Goal: Complete application form

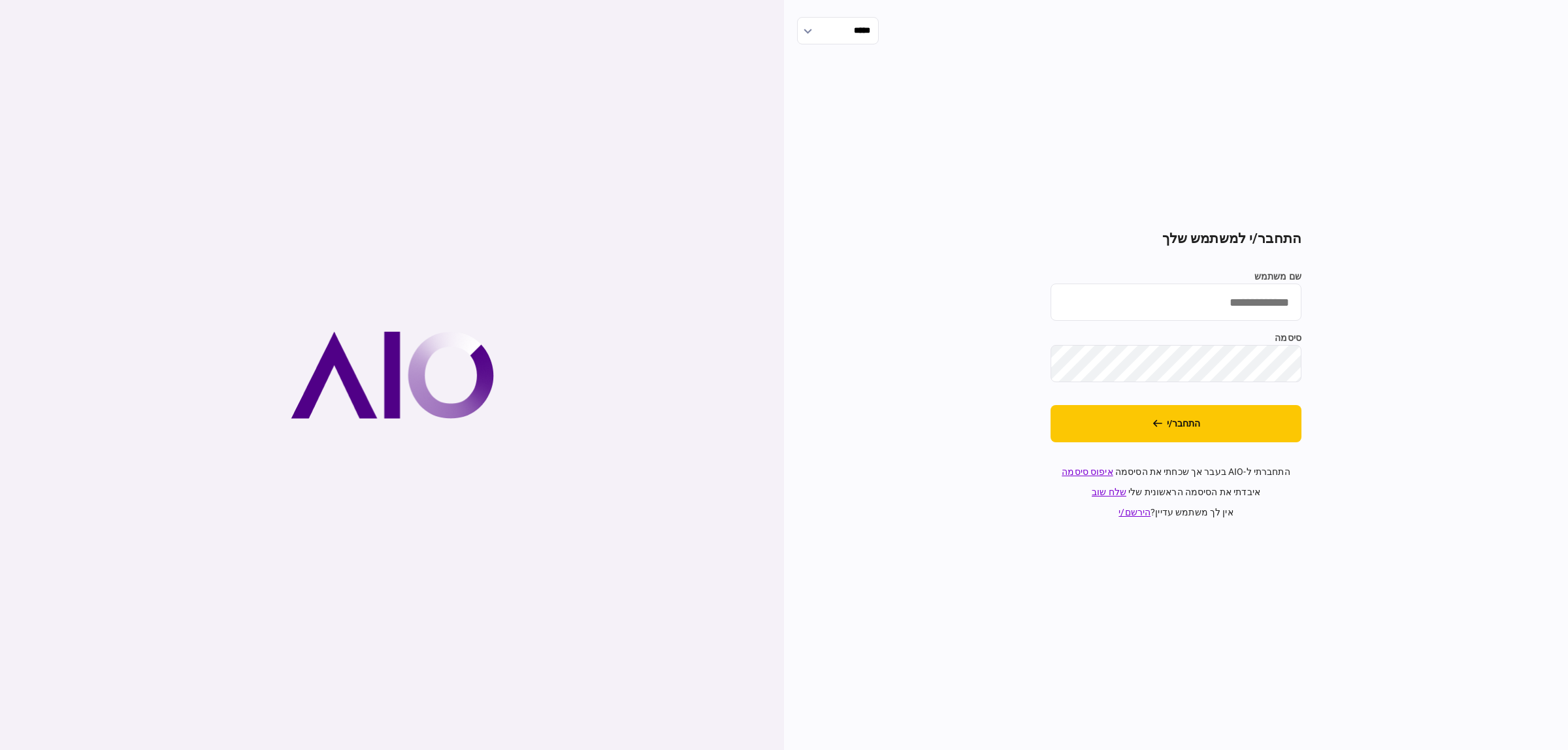
type input "**********"
click at [1260, 411] on button "התחבר/י" at bounding box center [1177, 424] width 251 height 37
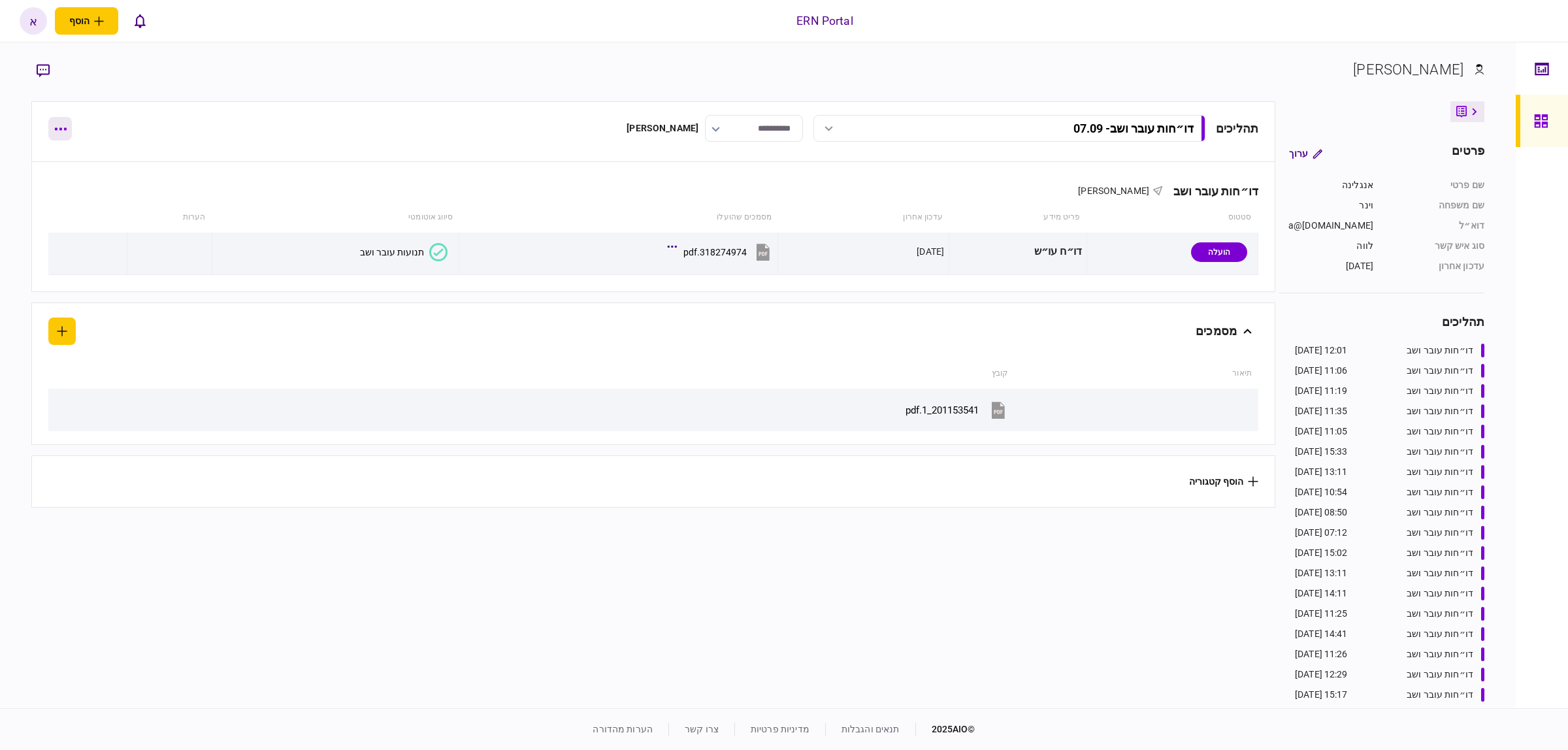
click at [56, 128] on icon "button" at bounding box center [60, 129] width 11 height 3
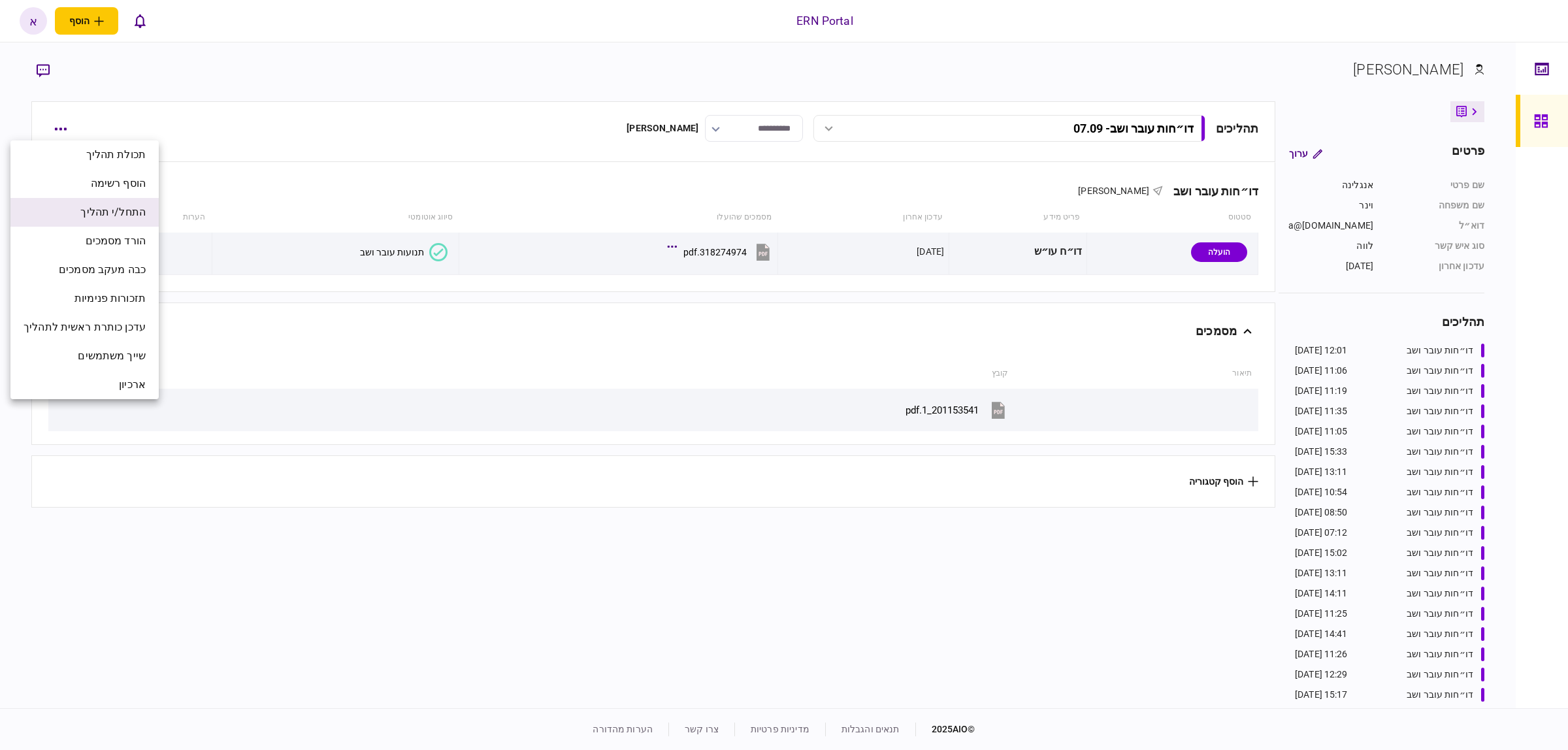
click at [121, 206] on span "התחל/י תהליך" at bounding box center [112, 212] width 66 height 15
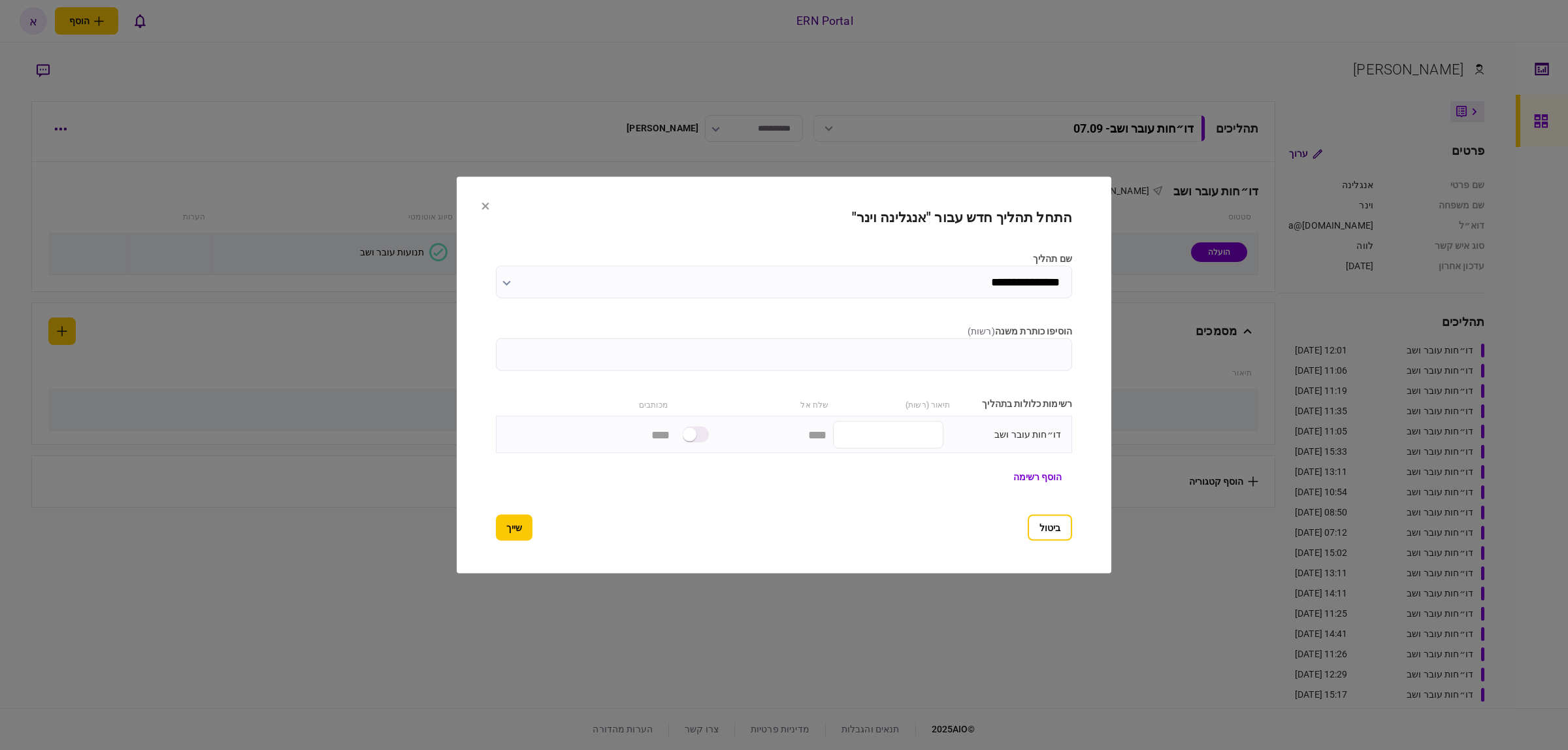
type input "**********"
click at [871, 336] on label "הוסיפו כותרת משנה ( רשות )" at bounding box center [784, 331] width 576 height 13
click at [871, 339] on input "הוסיפו כותרת משנה ( רשות )" at bounding box center [784, 355] width 576 height 32
type input "*****"
click at [496, 522] on button "שייך ושלח" at bounding box center [526, 527] width 59 height 26
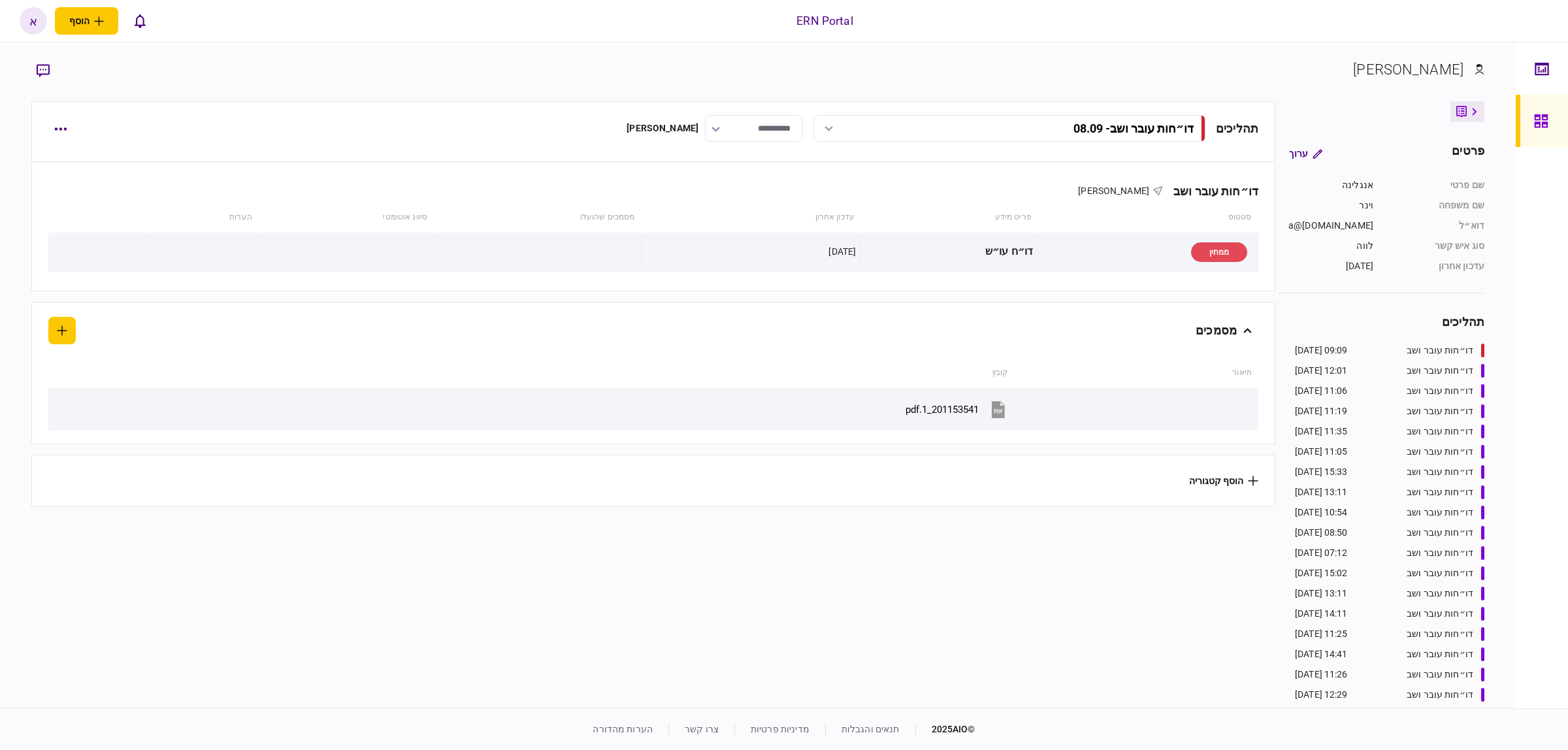
drag, startPoint x: 139, startPoint y: 255, endPoint x: 560, endPoint y: 347, distance: 430.9
click at [560, 347] on section "מסמכים תיאור קובץ 201153541_1.pdf" at bounding box center [653, 373] width 1244 height 143
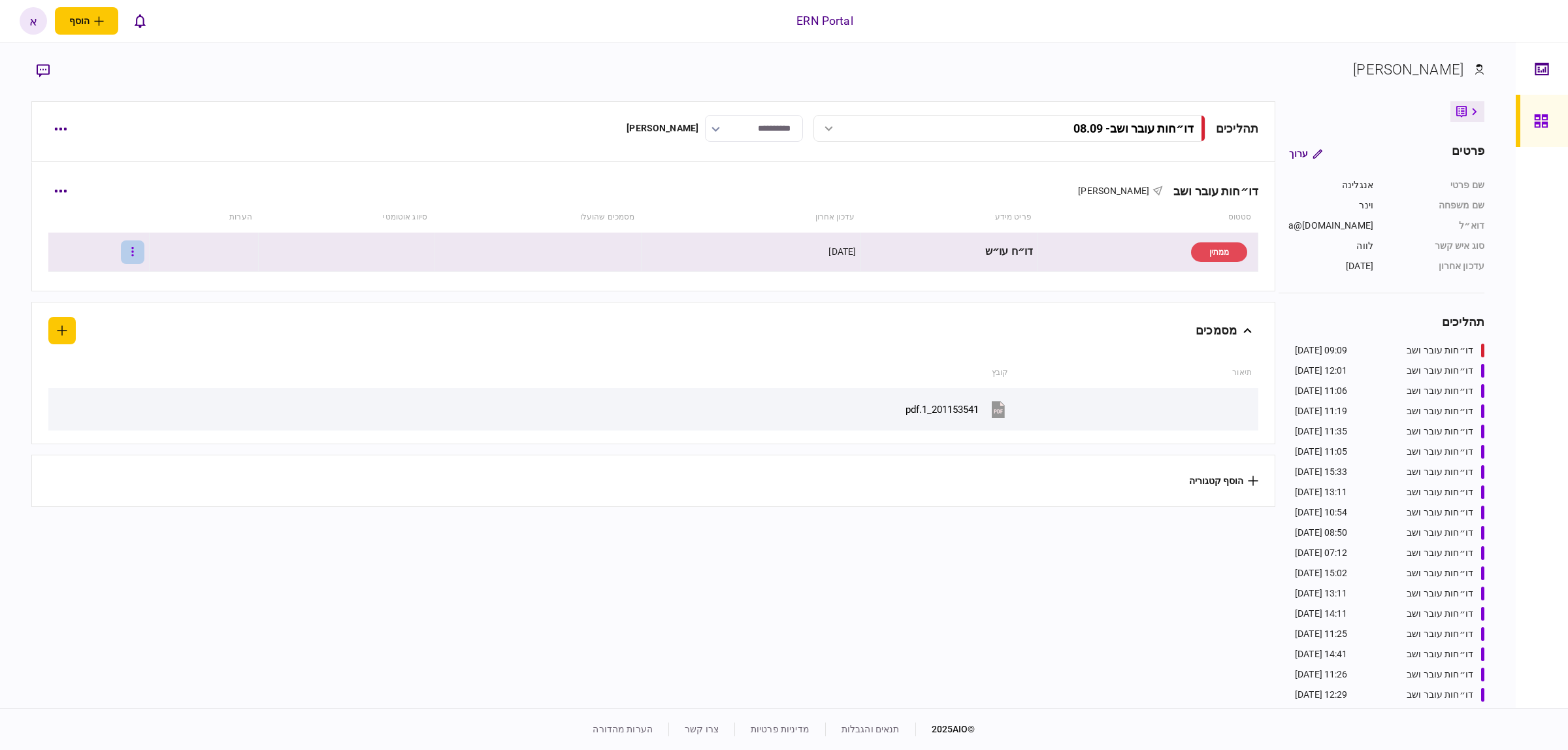
click at [134, 250] on icon "button" at bounding box center [132, 251] width 3 height 12
click at [90, 395] on span "העלה קובץ" at bounding box center [97, 393] width 50 height 15
click at [386, 259] on button "2/3 תנועות עובר ושב" at bounding box center [404, 251] width 88 height 18
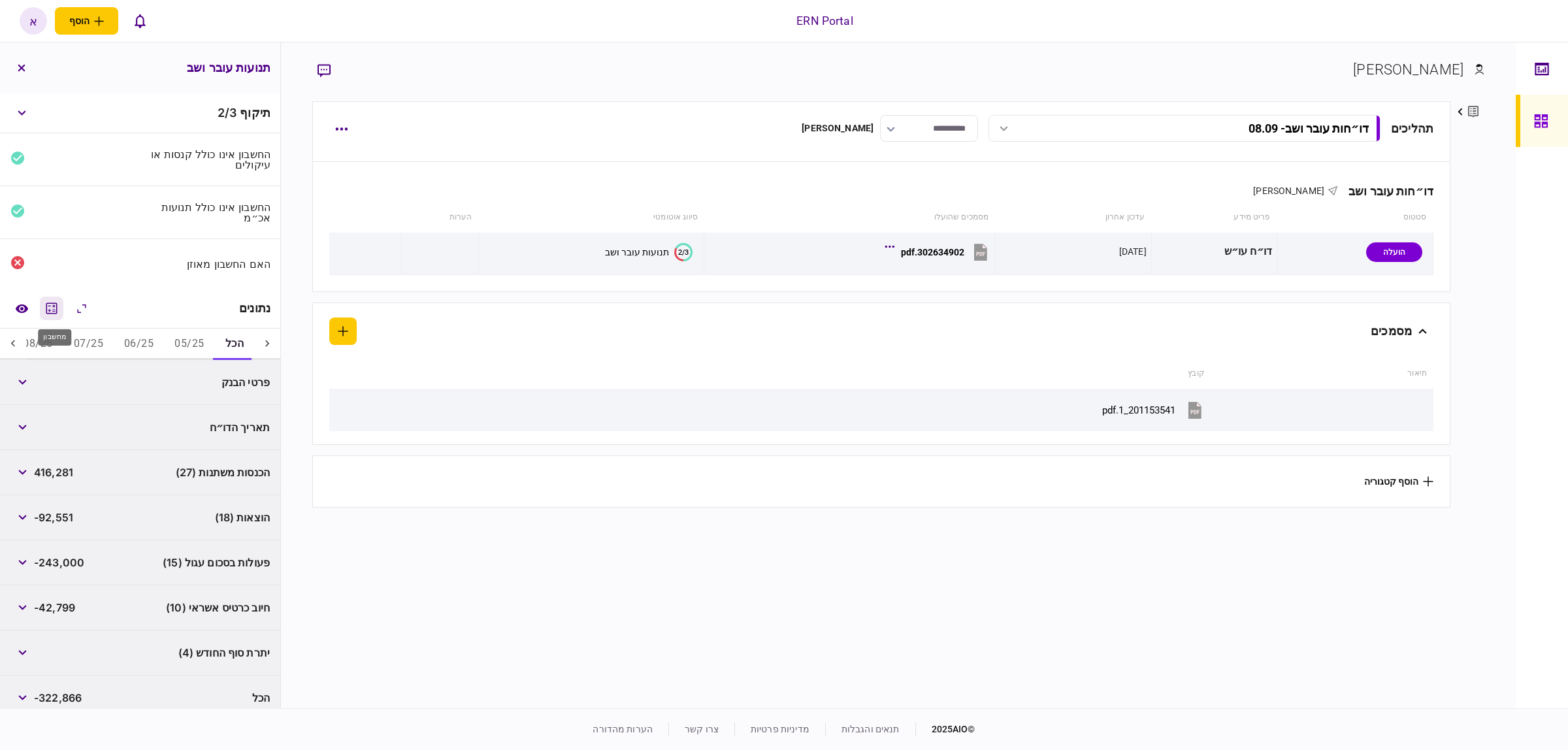
click at [59, 310] on icon "מחשבון" at bounding box center [51, 308] width 15 height 15
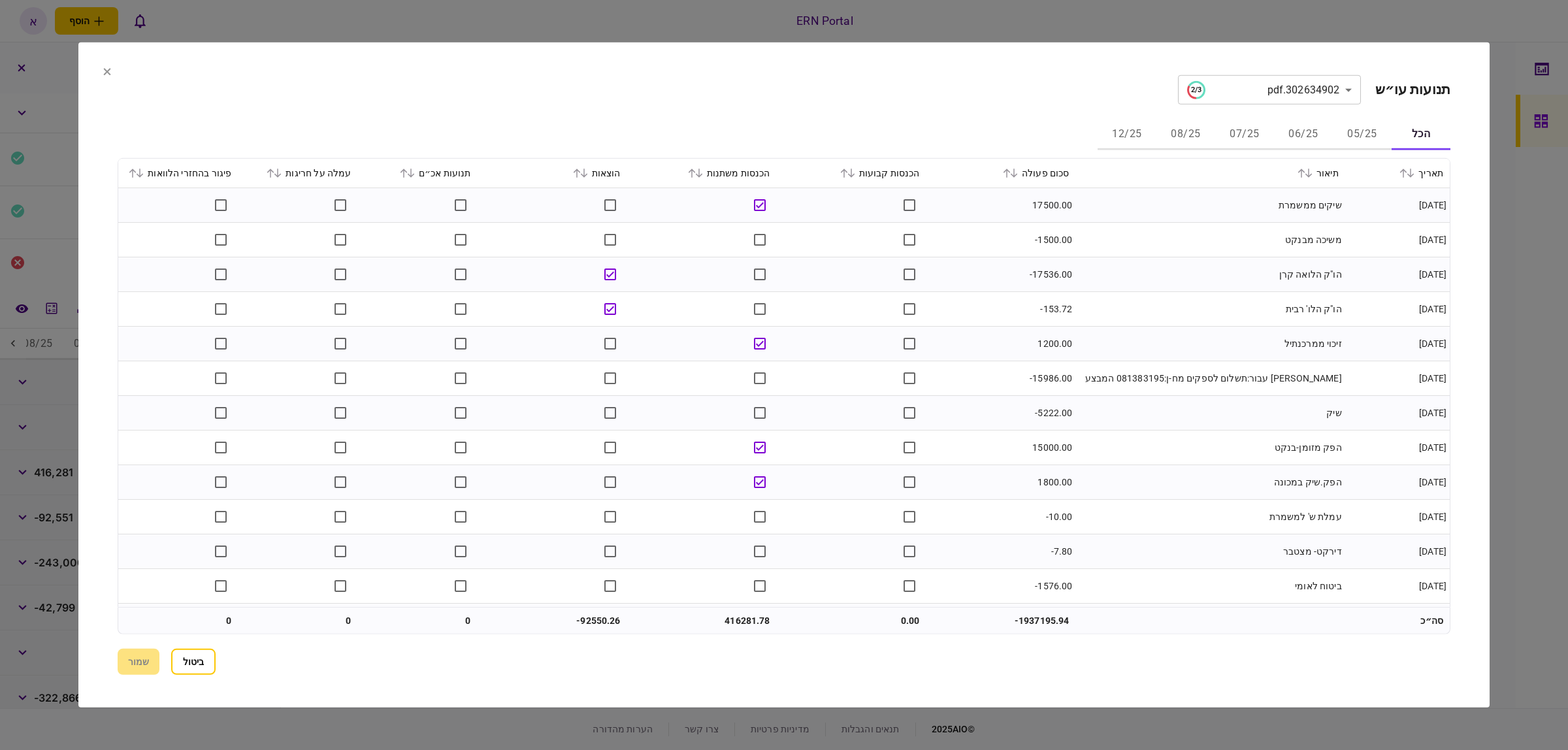
click at [1370, 132] on button "05/25" at bounding box center [1362, 134] width 59 height 31
click at [1292, 134] on button "06/25" at bounding box center [1303, 134] width 59 height 31
click at [696, 168] on icon at bounding box center [692, 173] width 8 height 10
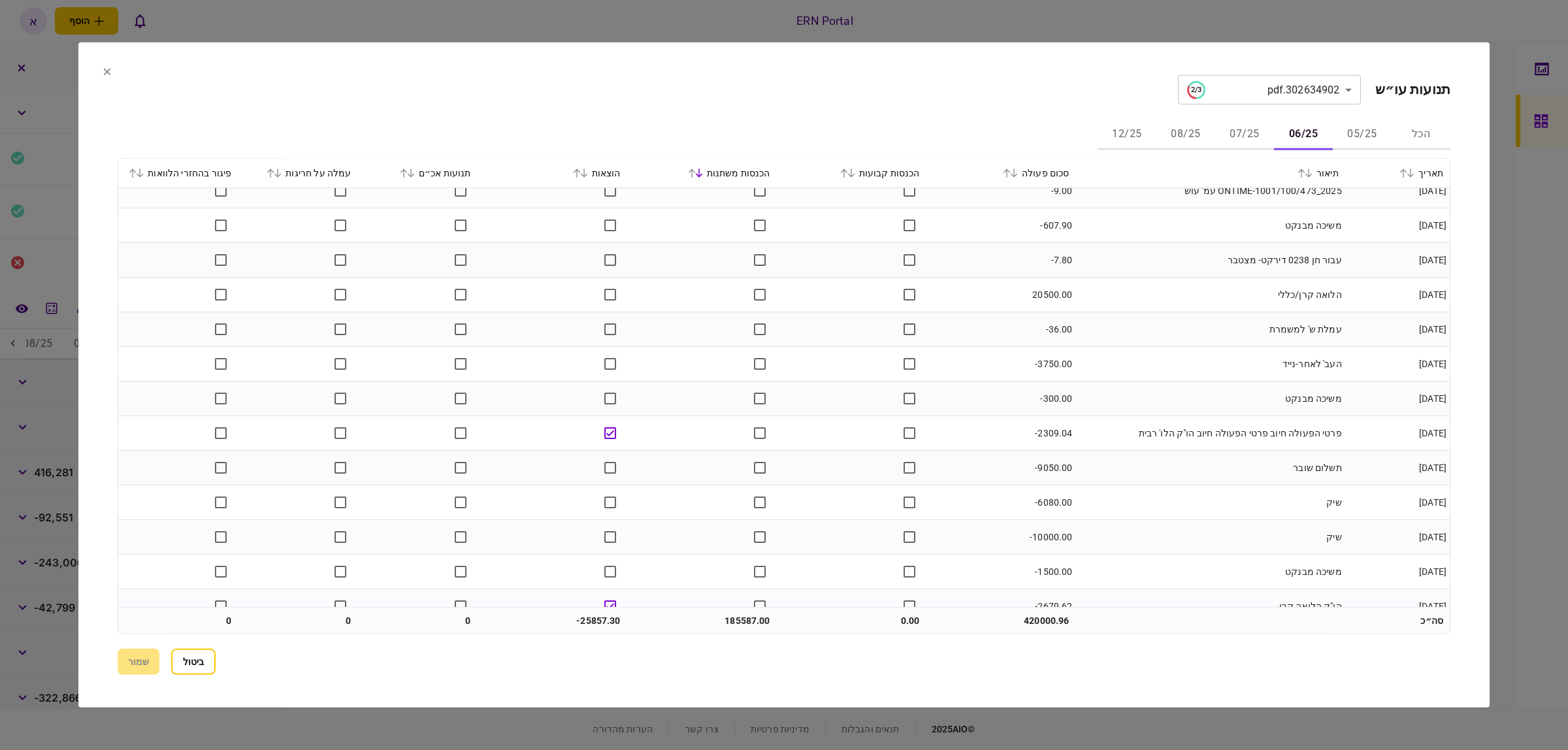
scroll to position [1499, 0]
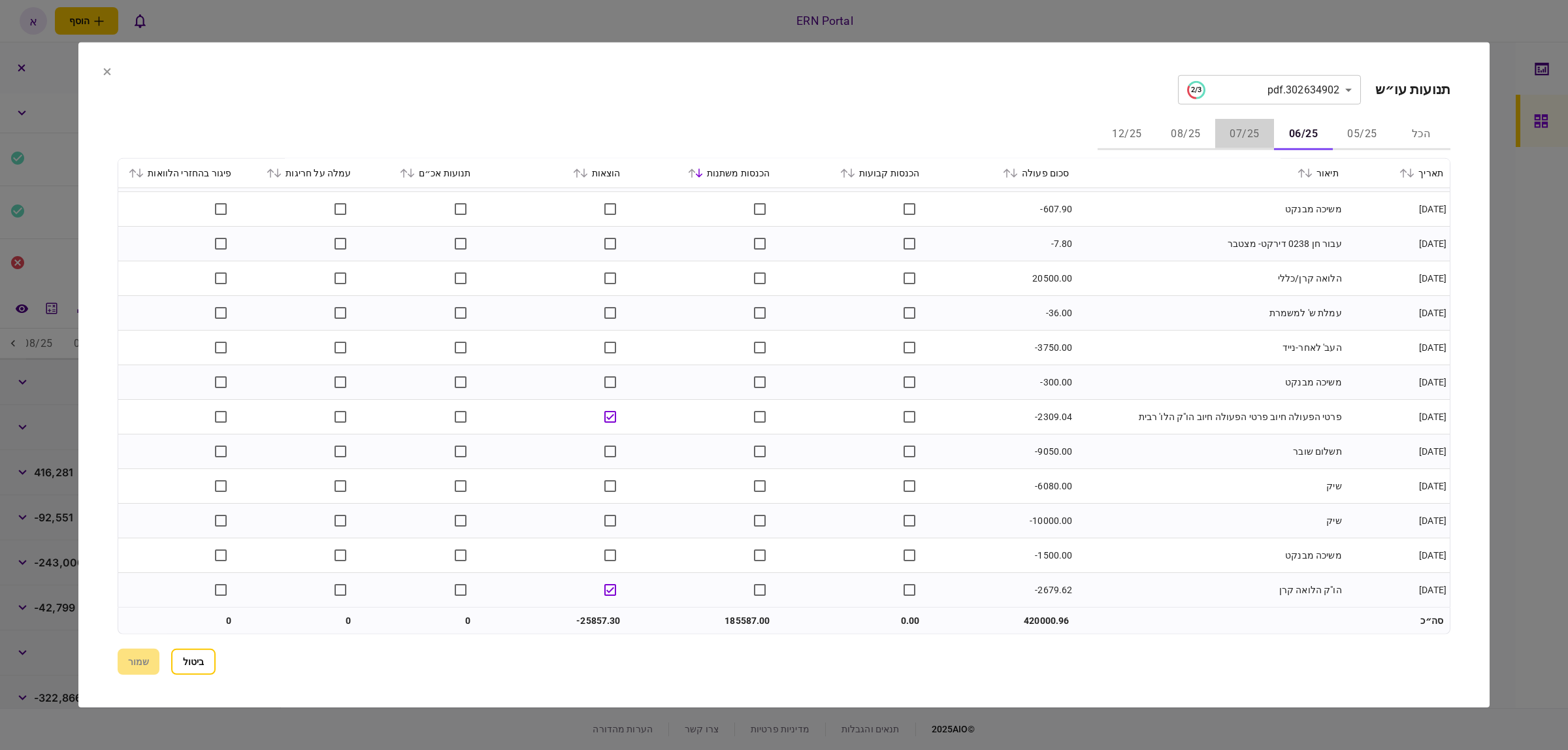
click at [1251, 134] on button "07/25" at bounding box center [1245, 134] width 59 height 31
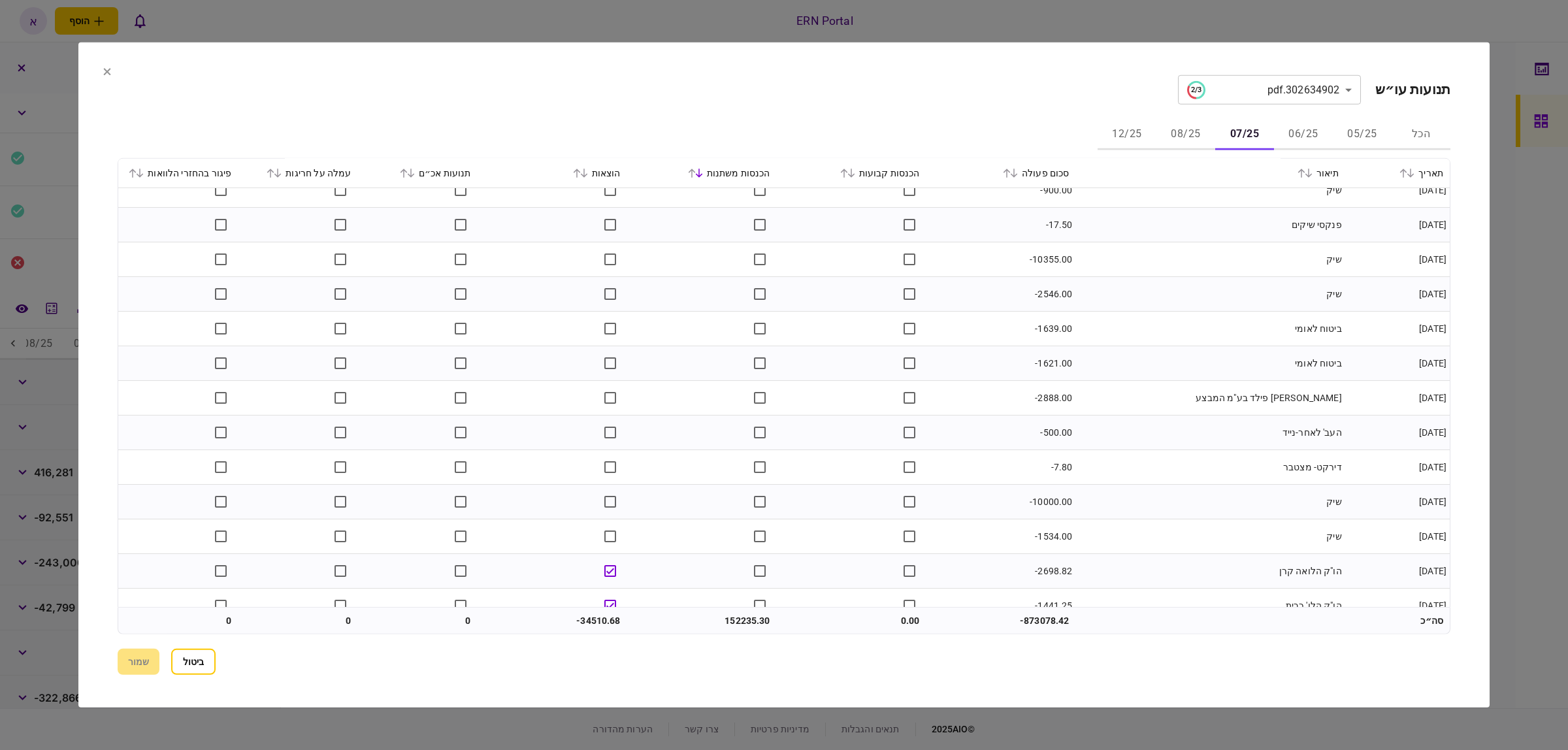
scroll to position [1591, 0]
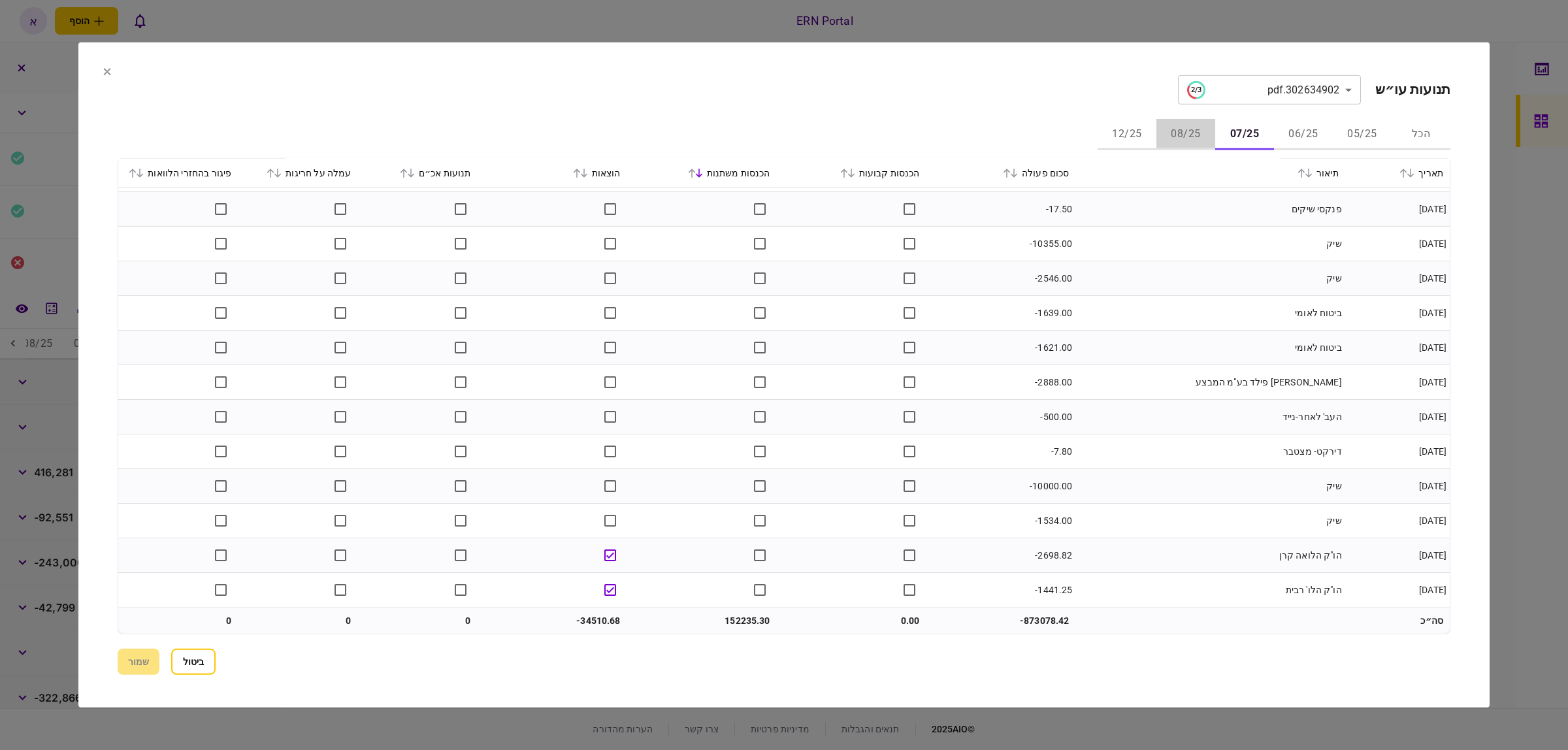
click at [1189, 139] on button "08/25" at bounding box center [1186, 134] width 59 height 31
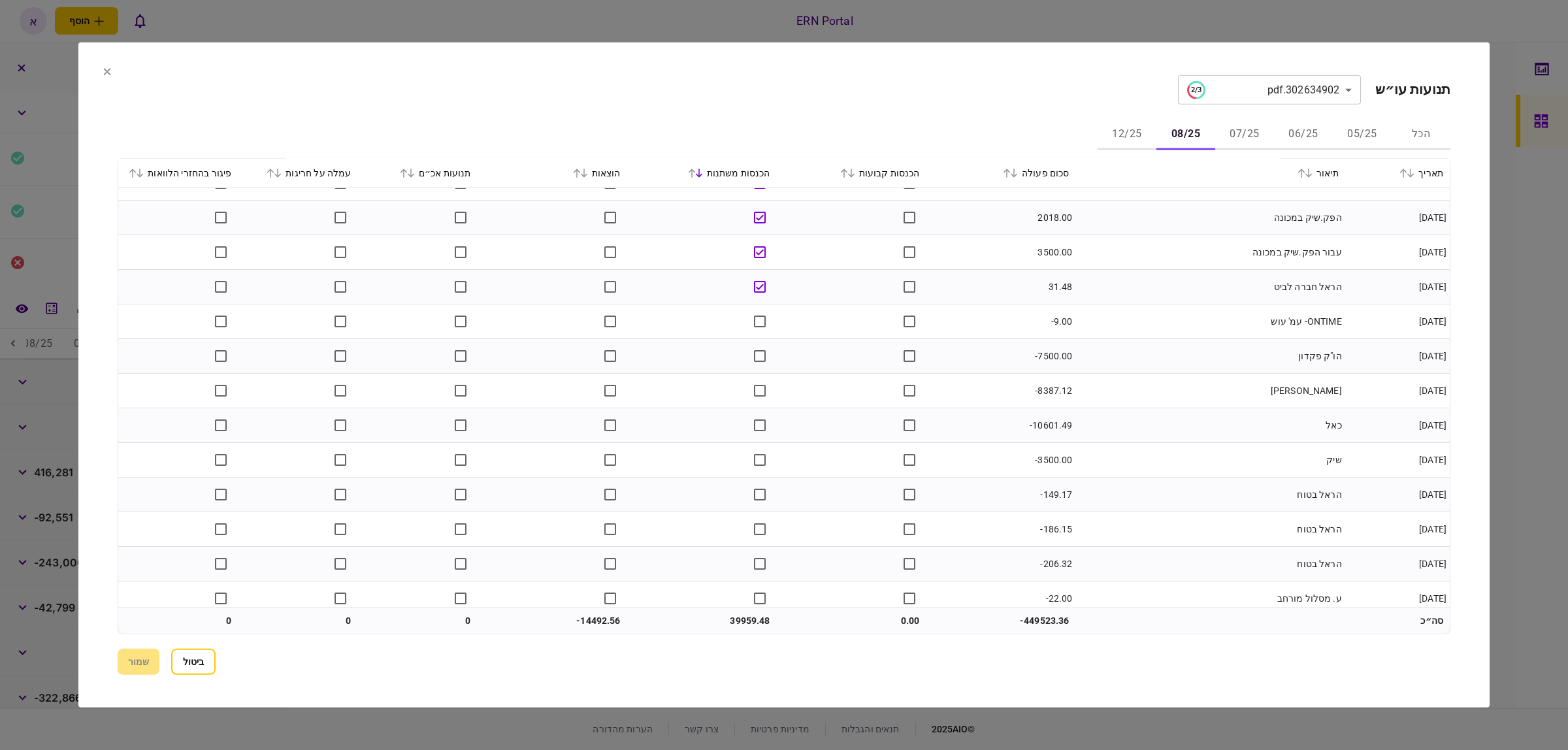
scroll to position [0, 0]
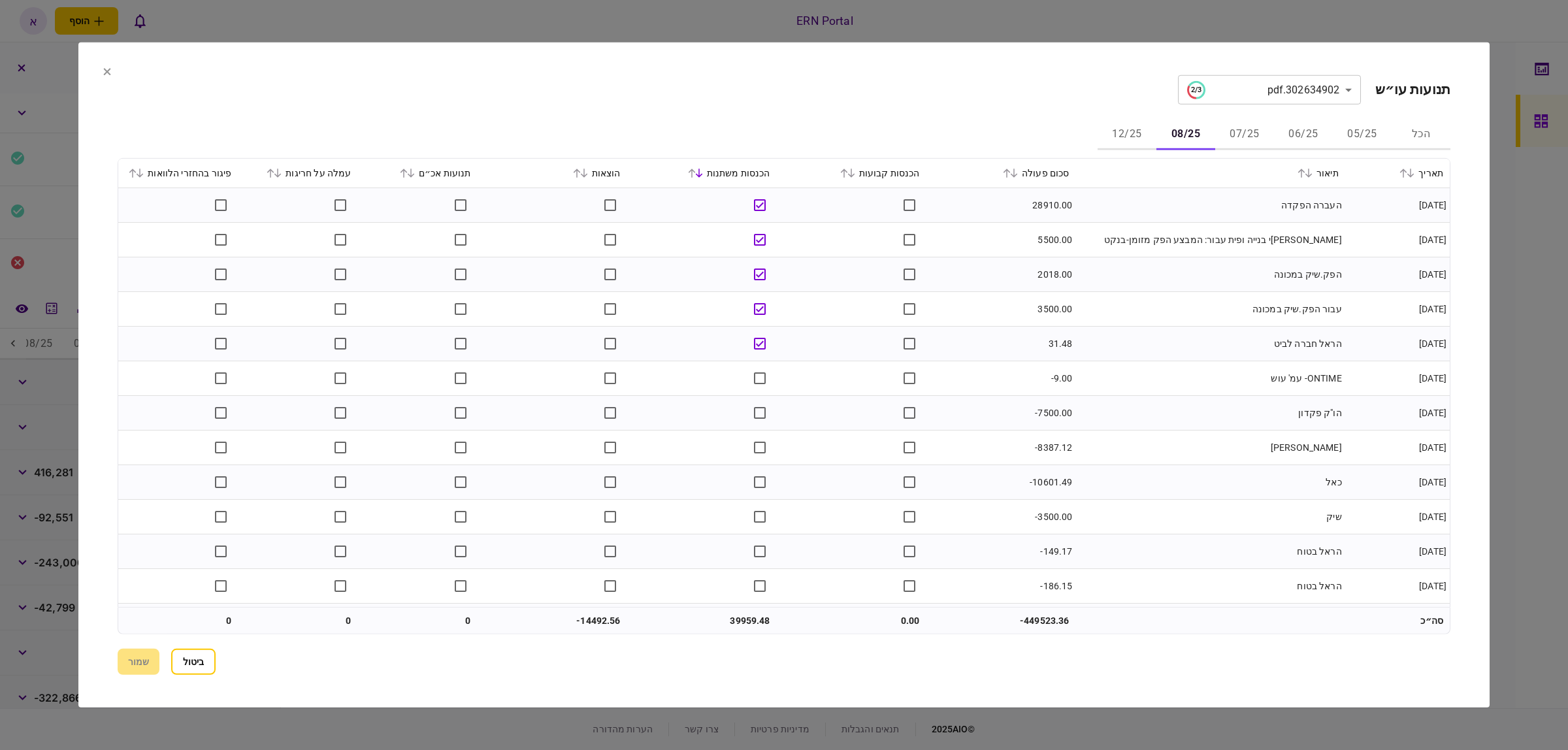
click at [1008, 167] on div "סכום פעולה" at bounding box center [1001, 173] width 136 height 15
click at [1009, 168] on div "סכום פעולה" at bounding box center [1001, 173] width 136 height 15
click at [1011, 170] on icon at bounding box center [1007, 173] width 8 height 10
click at [1011, 168] on icon at bounding box center [1007, 173] width 8 height 10
click at [1308, 132] on button "06/25" at bounding box center [1303, 134] width 59 height 31
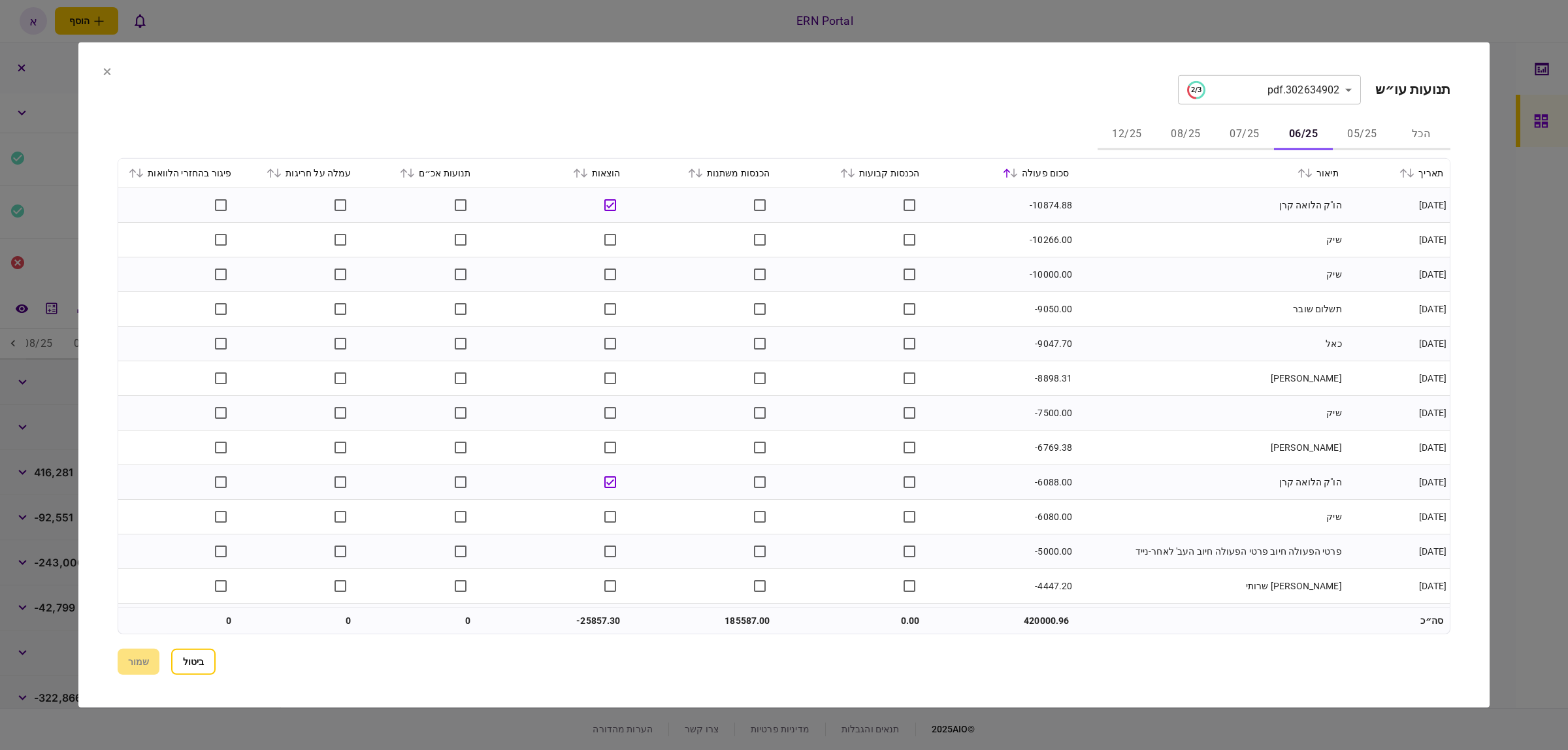
drag, startPoint x: 1002, startPoint y: 172, endPoint x: 1011, endPoint y: 174, distance: 9.2
click at [1007, 171] on div "סכום פעולה" at bounding box center [1001, 173] width 136 height 15
click at [1017, 173] on button at bounding box center [1011, 173] width 18 height 8
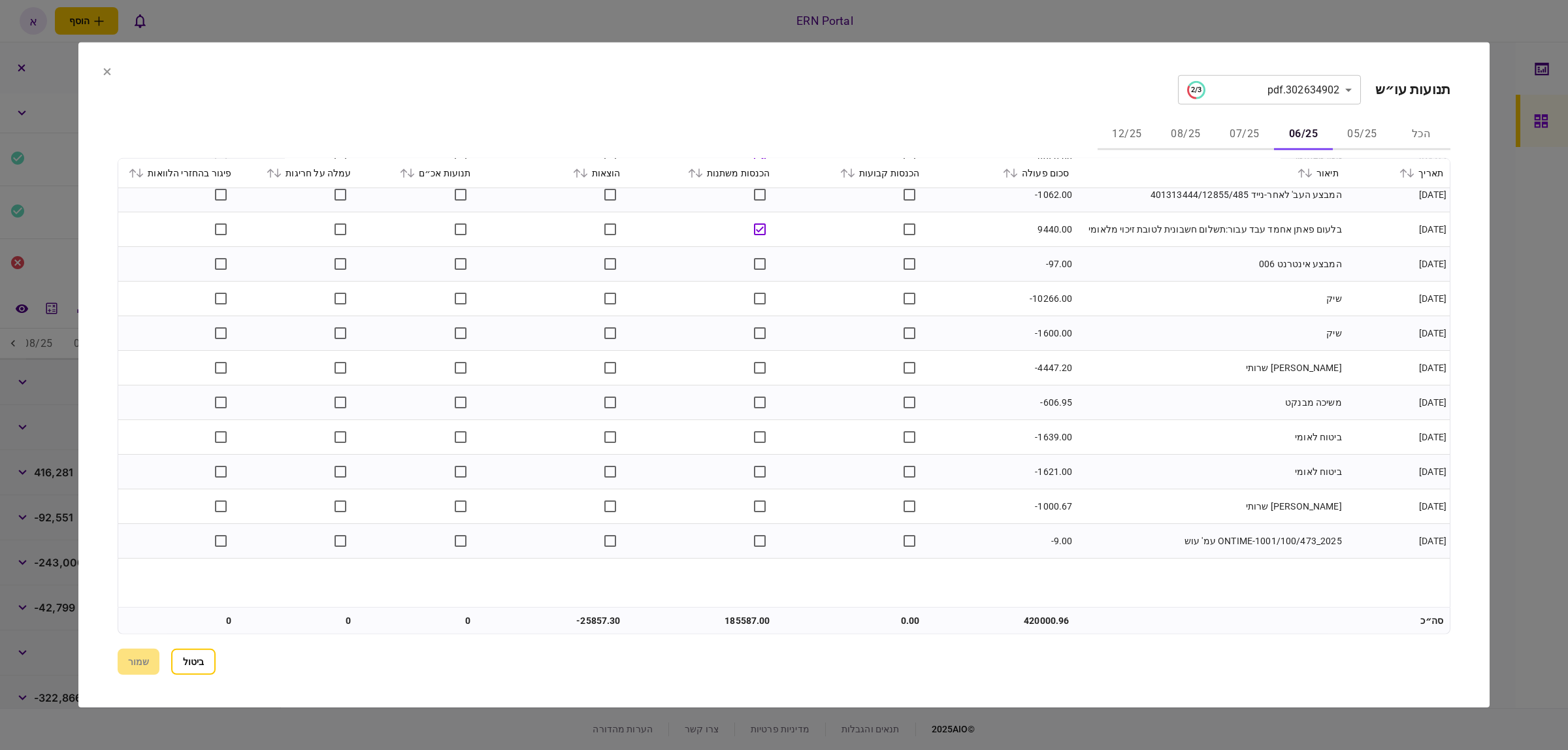
scroll to position [898, 0]
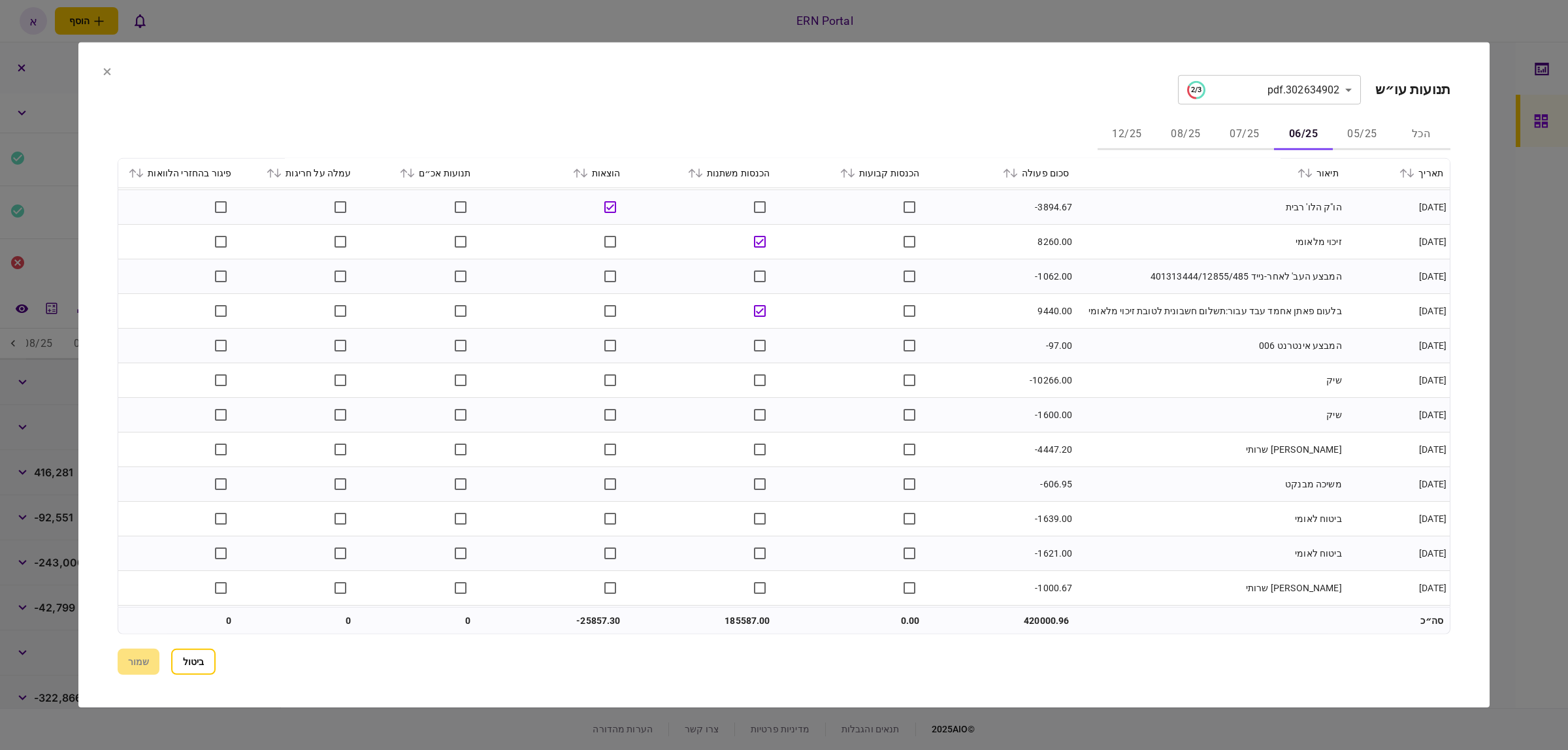
click at [1010, 174] on icon at bounding box center [1007, 173] width 8 height 10
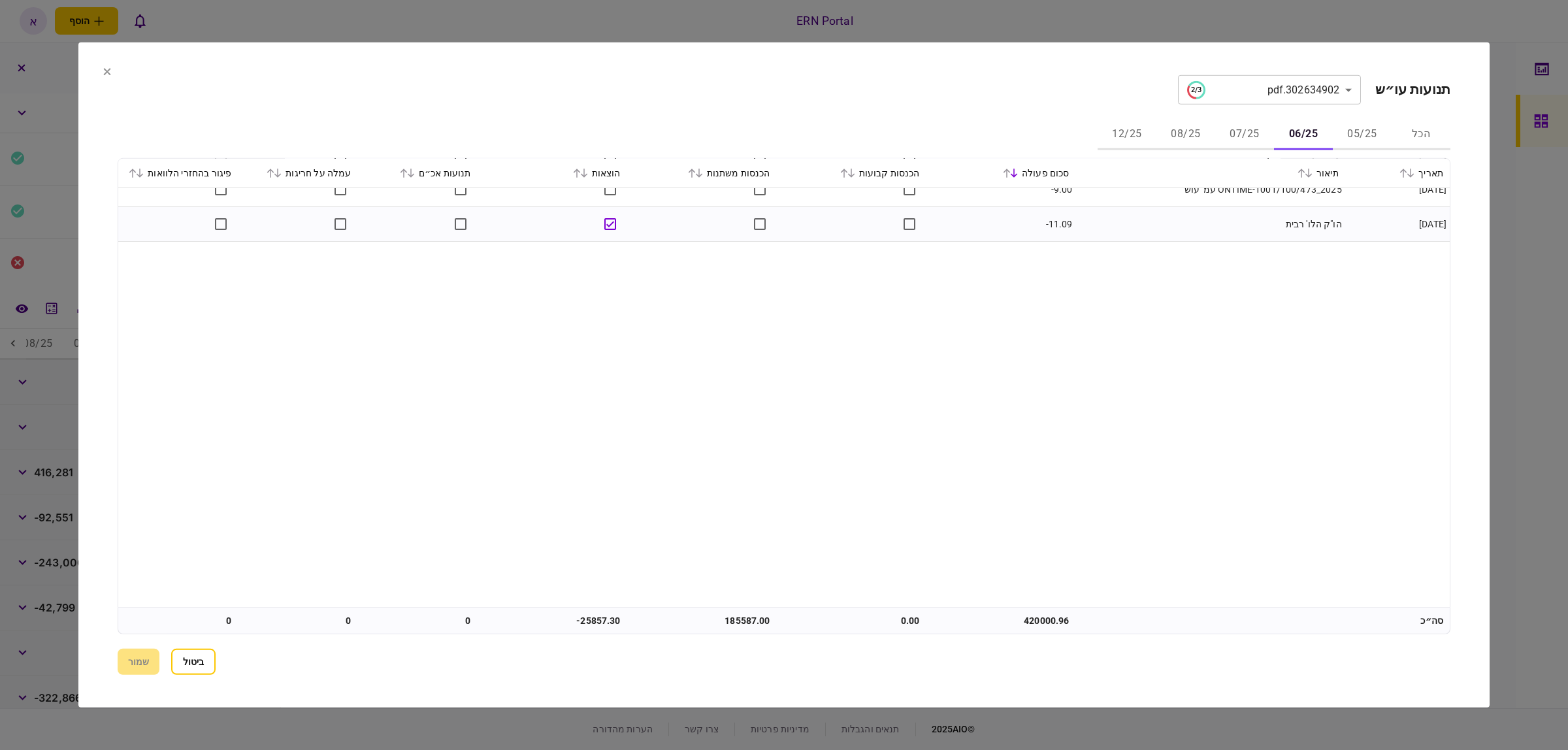
scroll to position [0, 0]
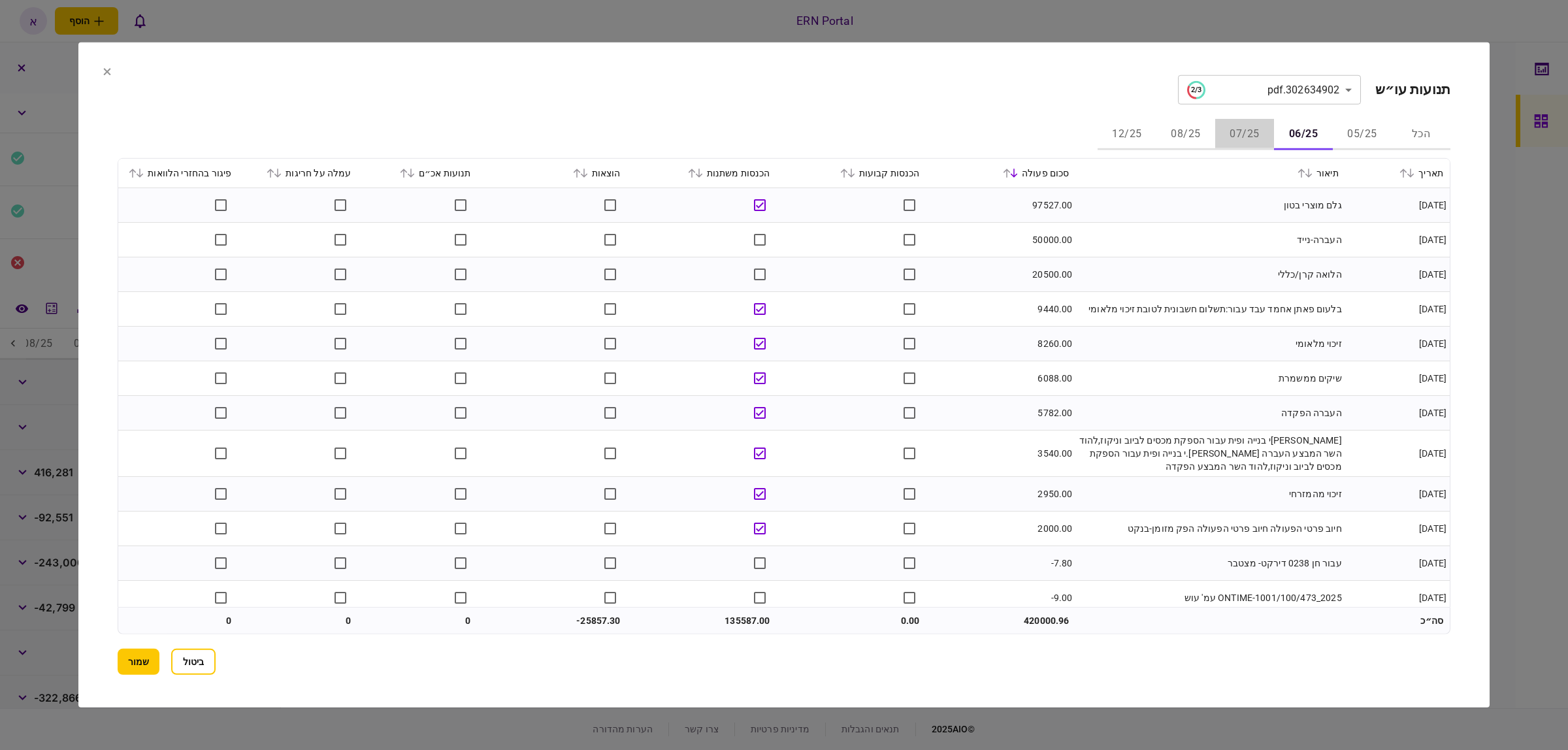
click at [1254, 136] on button "07/25" at bounding box center [1245, 134] width 59 height 31
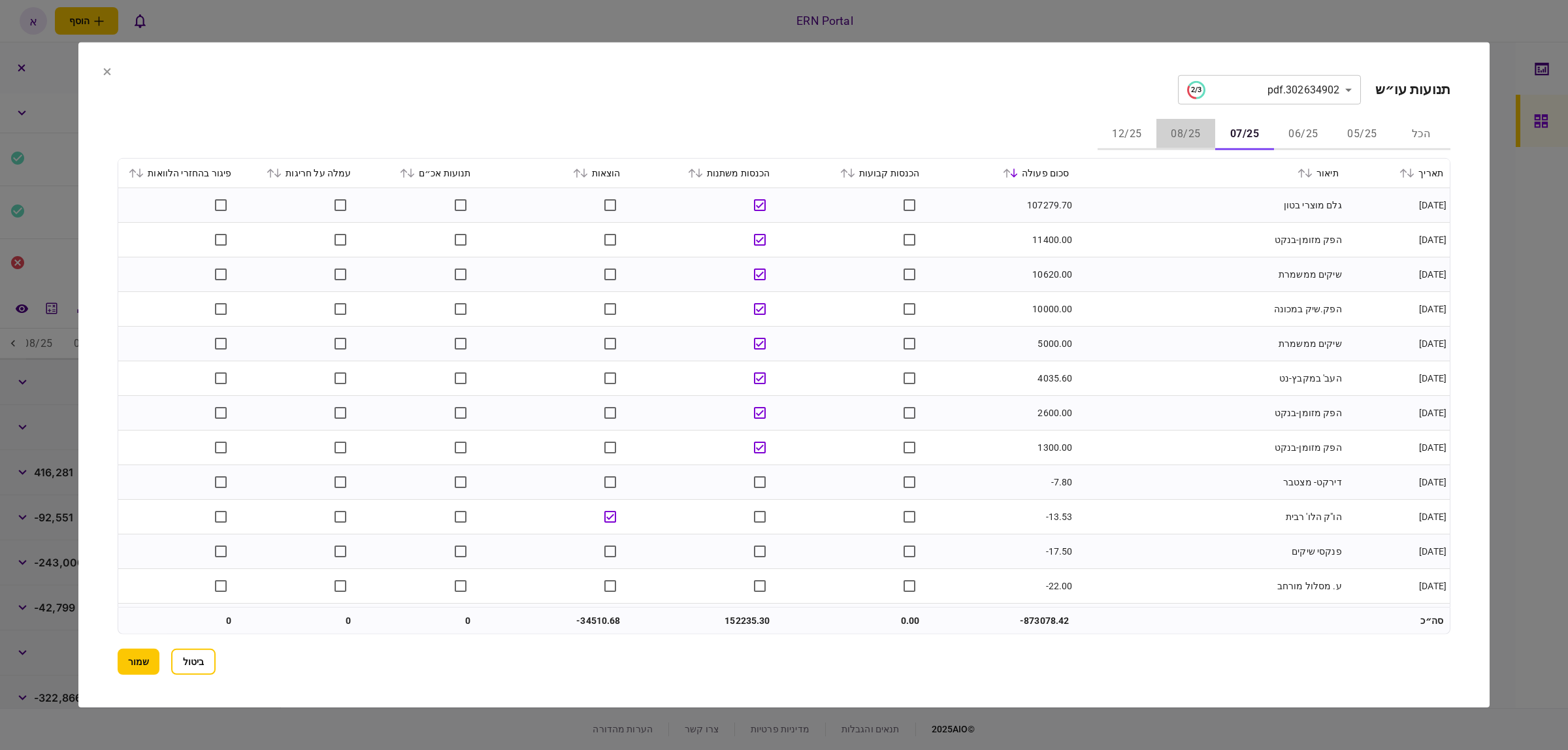
click at [1187, 131] on button "08/25" at bounding box center [1186, 134] width 59 height 31
click at [1011, 174] on icon at bounding box center [1007, 173] width 8 height 10
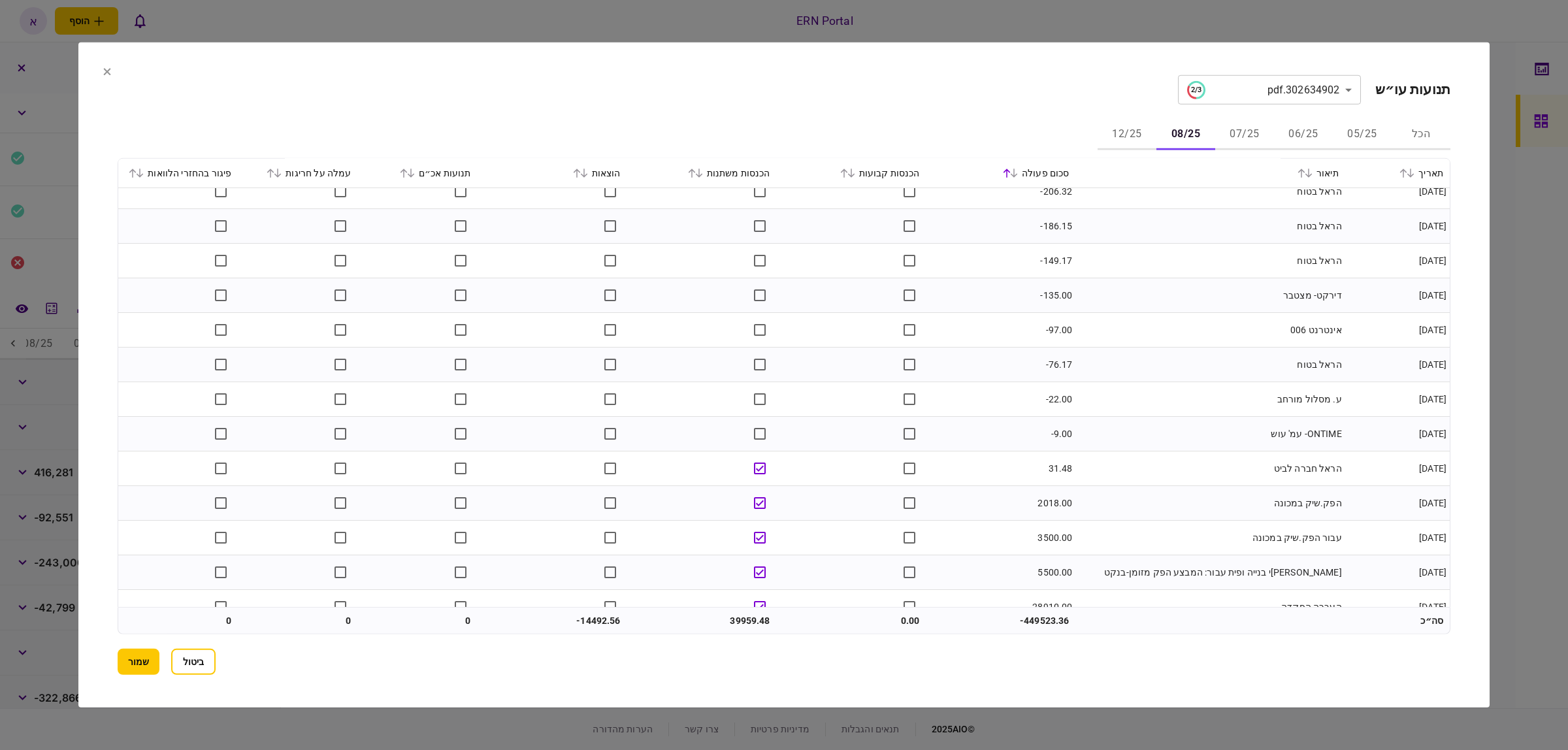
scroll to position [1036, 0]
